Goal: Transaction & Acquisition: Purchase product/service

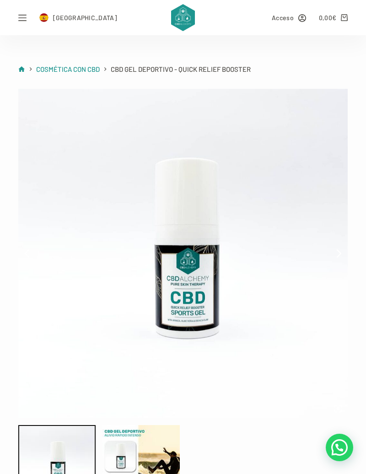
scroll to position [238, 0]
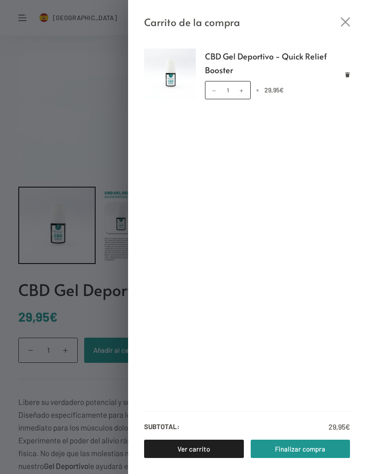
click at [53, 105] on div "Carrito de la compra CBD Gel Deportivo - Quick Relief Booster CBD Gel Deportivo…" at bounding box center [183, 237] width 366 height 474
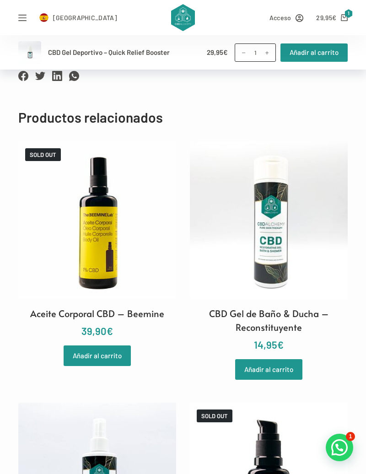
scroll to position [1211, 0]
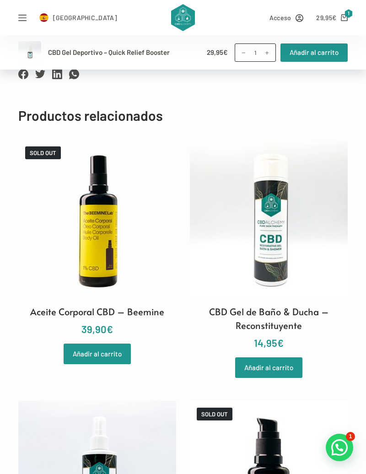
click at [120, 260] on img at bounding box center [97, 219] width 158 height 158
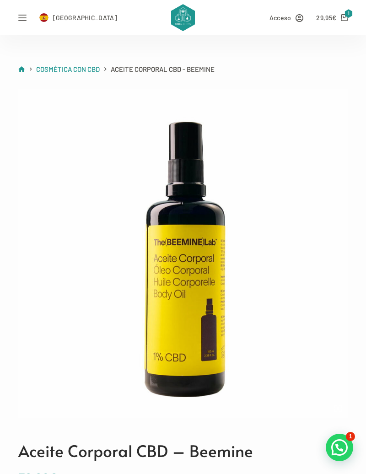
click at [22, 15] on rect "Abrir fuera del lienzo" at bounding box center [22, 15] width 8 height 1
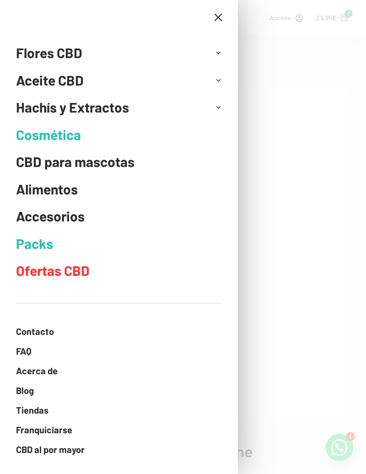
click at [59, 129] on link "Cosmética" at bounding box center [119, 134] width 206 height 27
